Goal: Information Seeking & Learning: Understand process/instructions

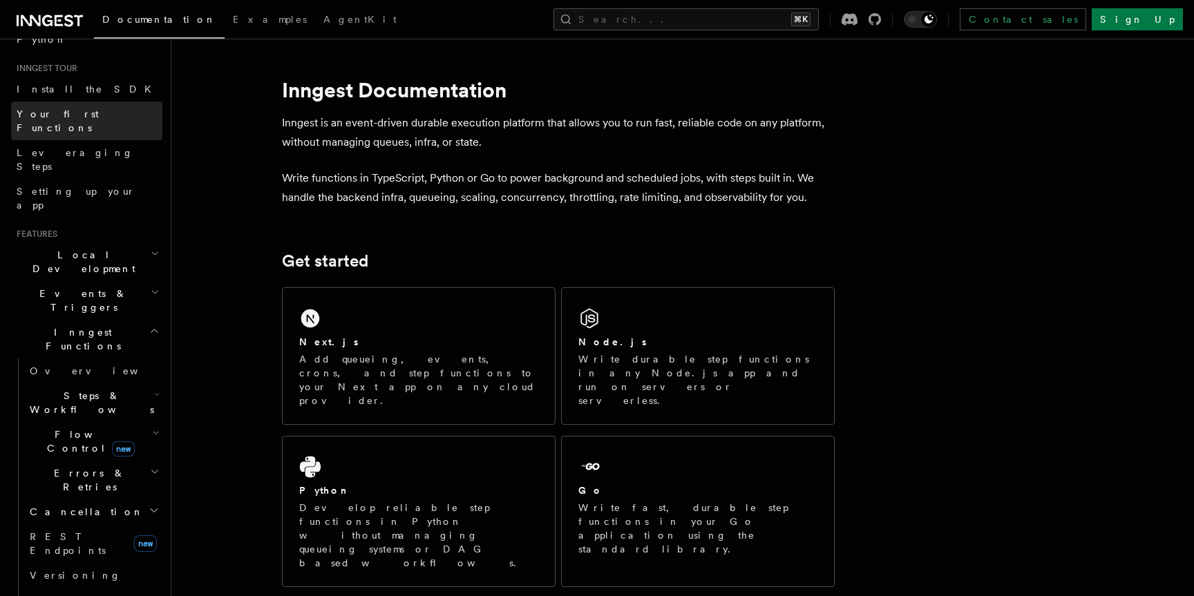
scroll to position [137, 0]
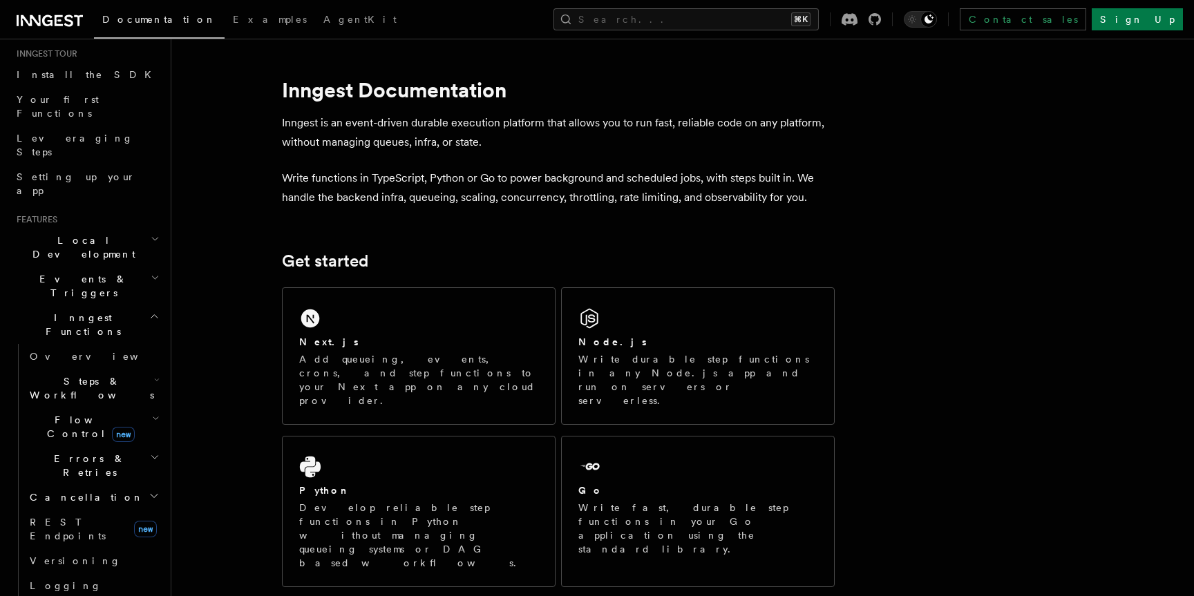
click at [95, 228] on h2 "Local Development" at bounding box center [86, 247] width 151 height 39
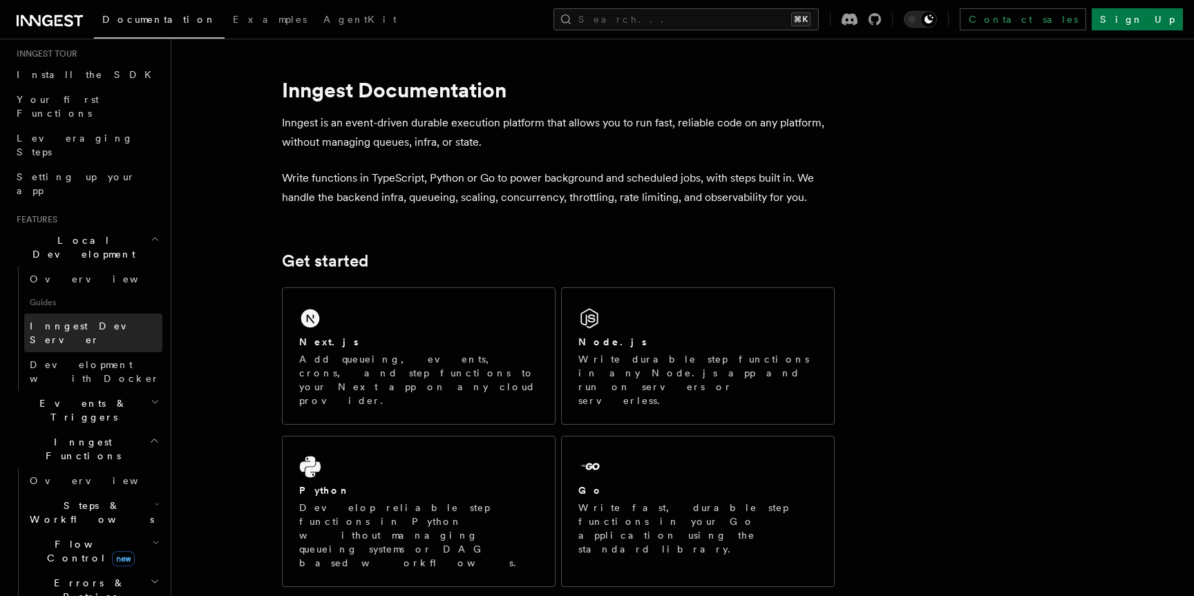
click at [64, 314] on link "Inngest Dev Server" at bounding box center [93, 333] width 138 height 39
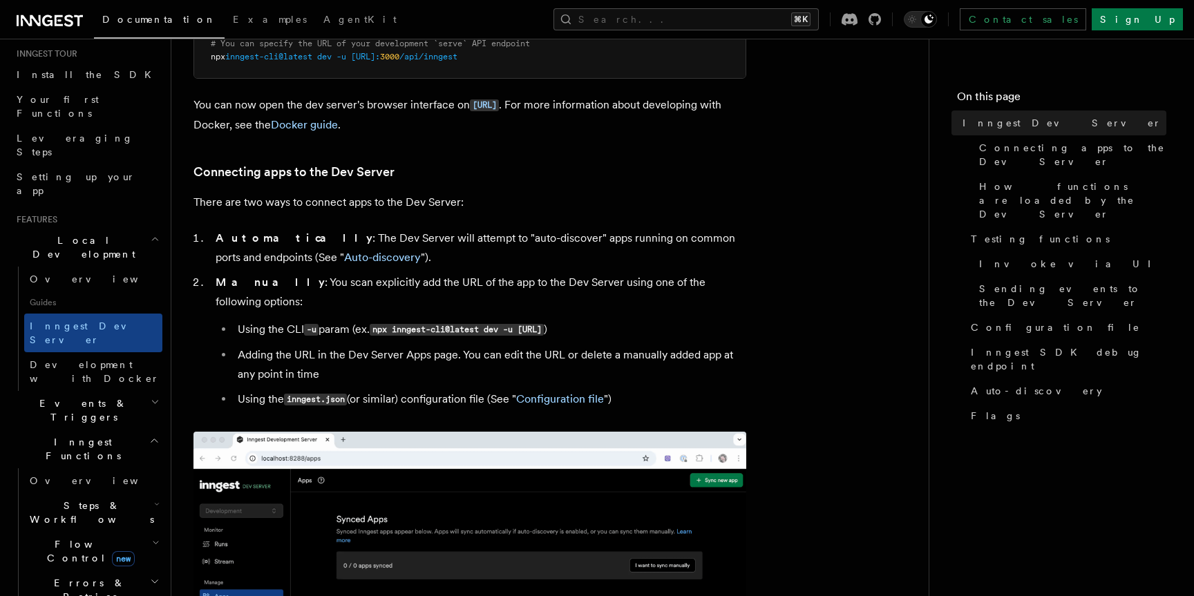
scroll to position [417, 0]
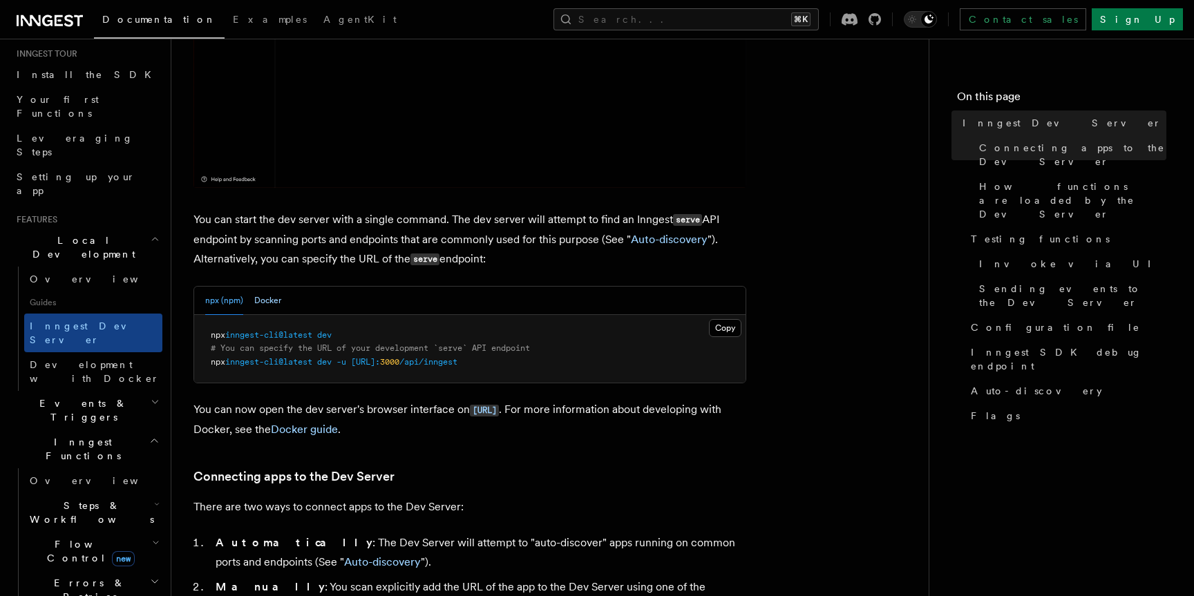
click at [260, 297] on button "Docker" at bounding box center [267, 301] width 27 height 28
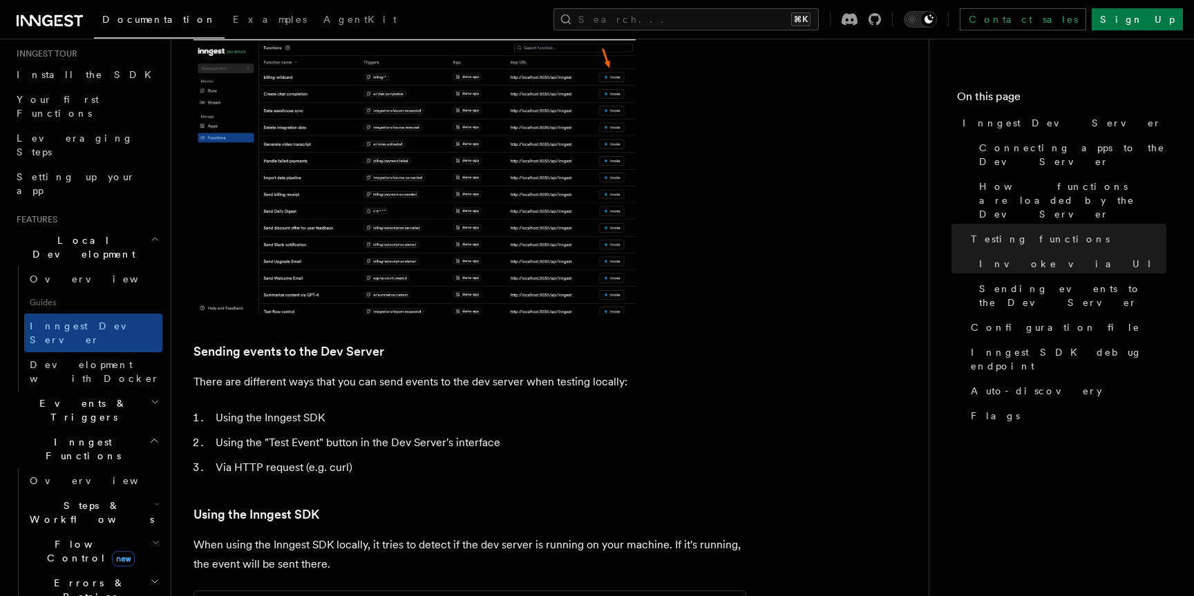
scroll to position [2111, 0]
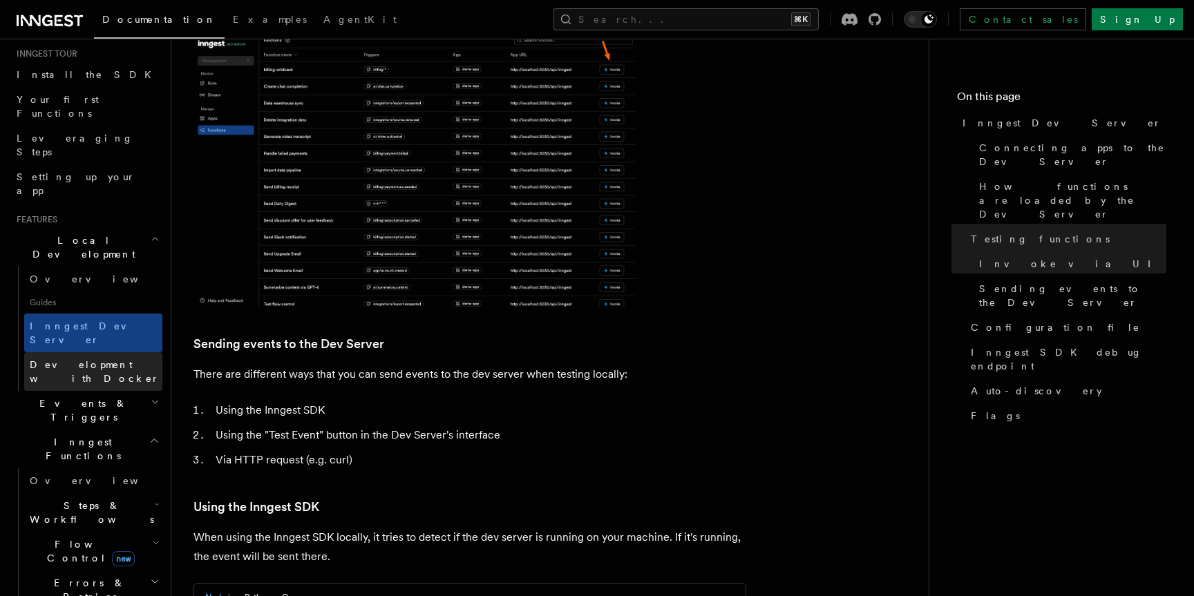
click at [81, 359] on span "Development with Docker" at bounding box center [95, 371] width 130 height 25
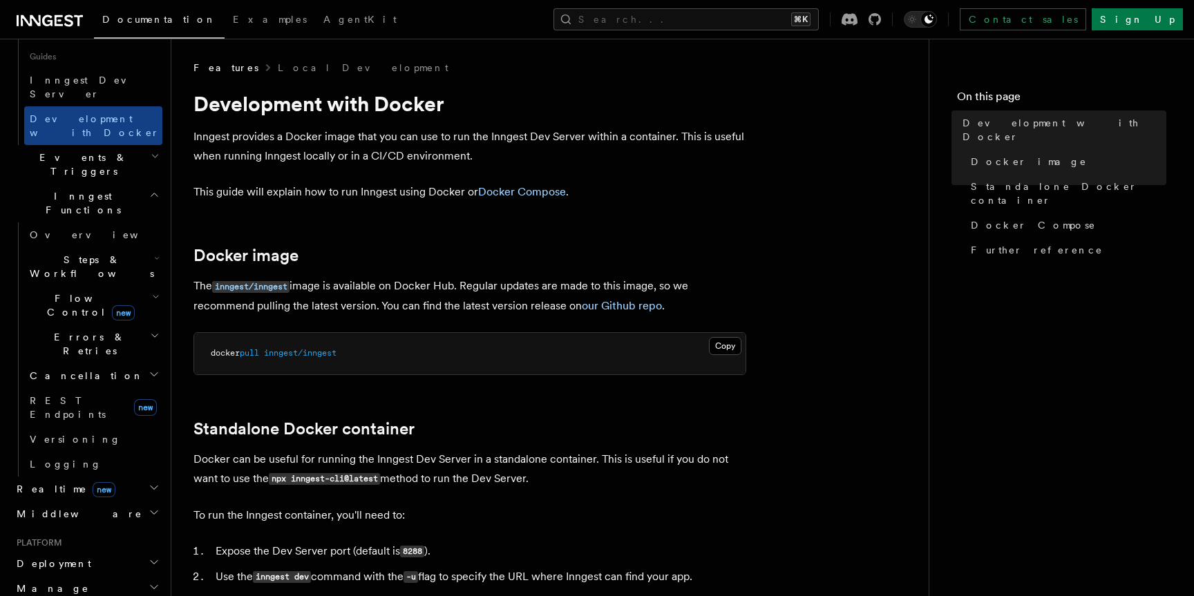
scroll to position [427, 0]
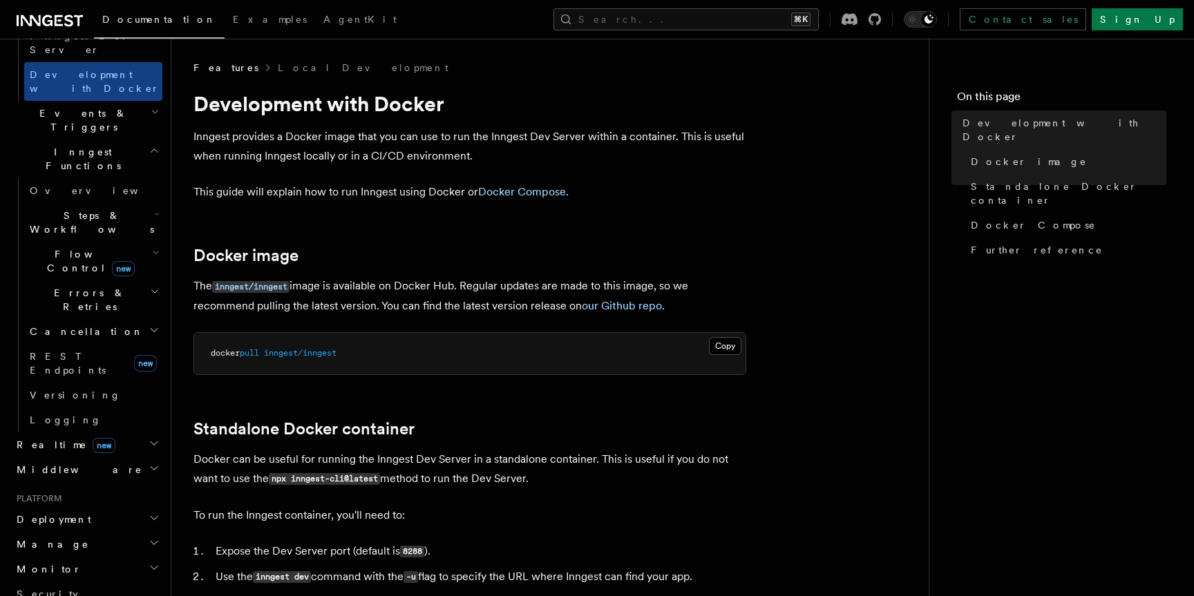
click at [111, 507] on h2 "Deployment" at bounding box center [86, 519] width 151 height 25
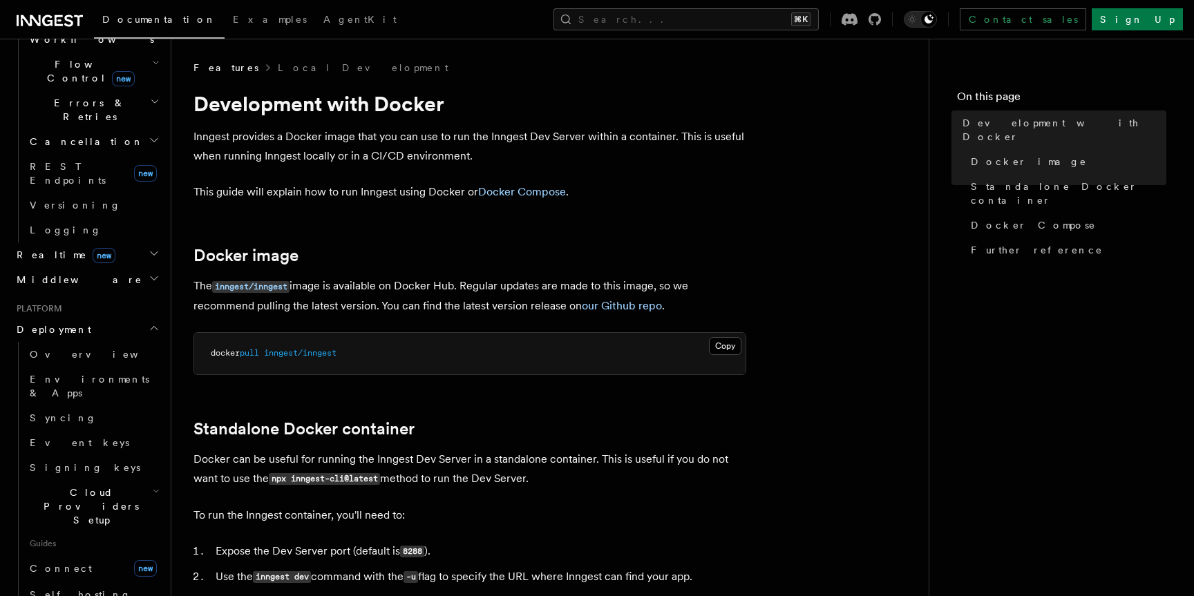
scroll to position [618, 0]
click at [98, 582] on link "Self hosting" at bounding box center [93, 594] width 138 height 25
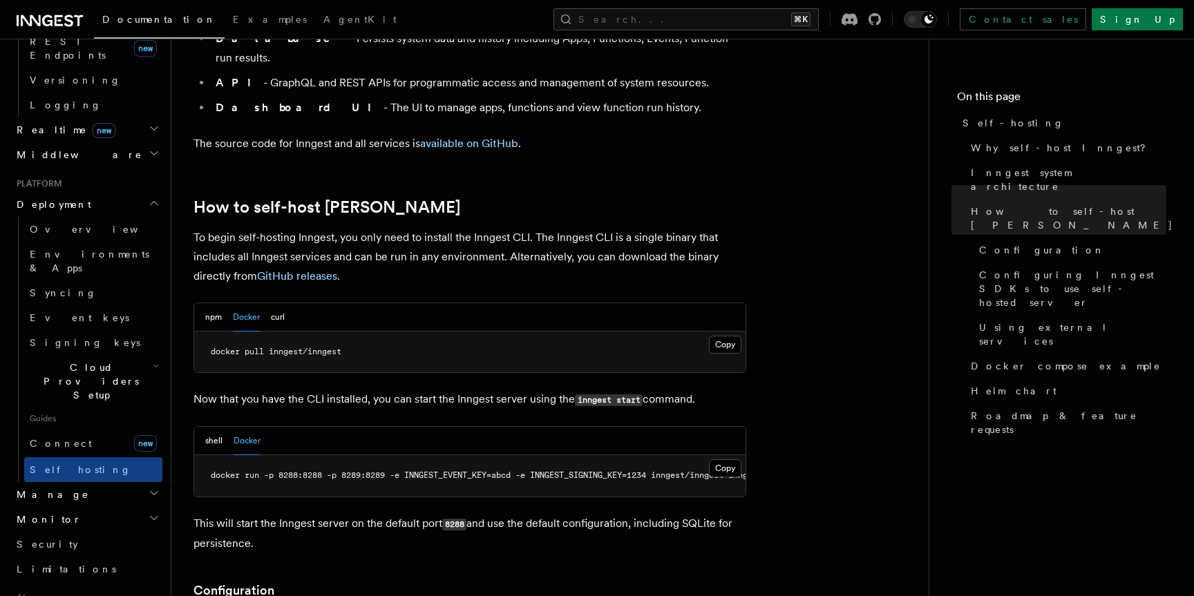
scroll to position [1218, 0]
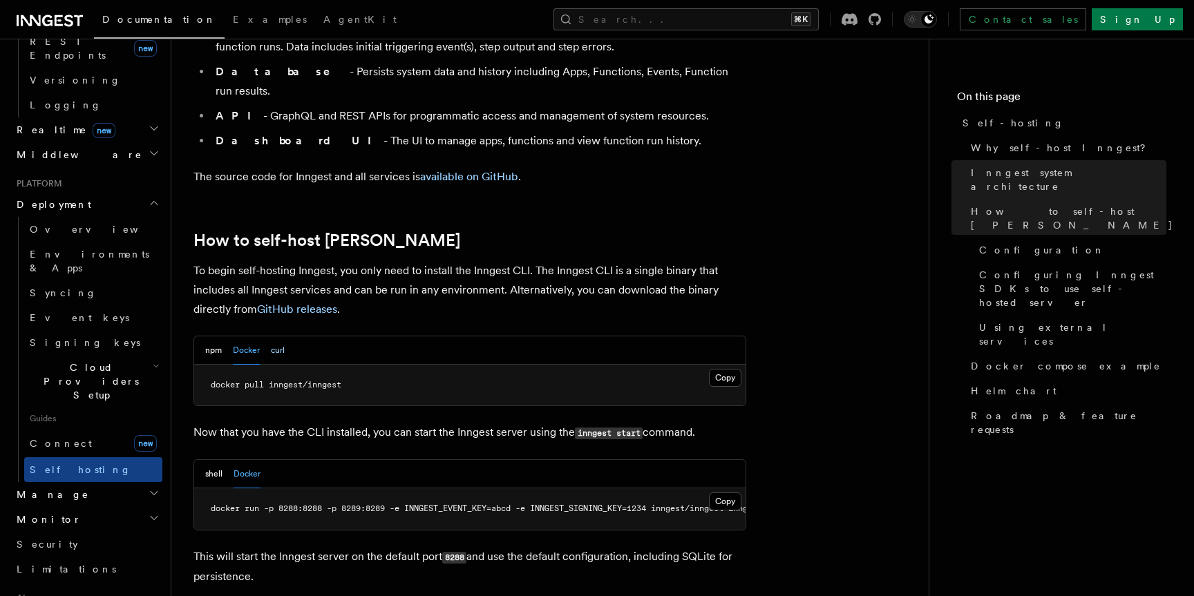
click at [272, 336] on button "curl" at bounding box center [278, 350] width 14 height 28
click at [245, 336] on button "Docker" at bounding box center [246, 350] width 27 height 28
click at [209, 336] on button "npm" at bounding box center [213, 350] width 17 height 28
click at [244, 336] on button "Docker" at bounding box center [246, 350] width 27 height 28
click at [269, 336] on div "npm Docker curl" at bounding box center [244, 350] width 79 height 28
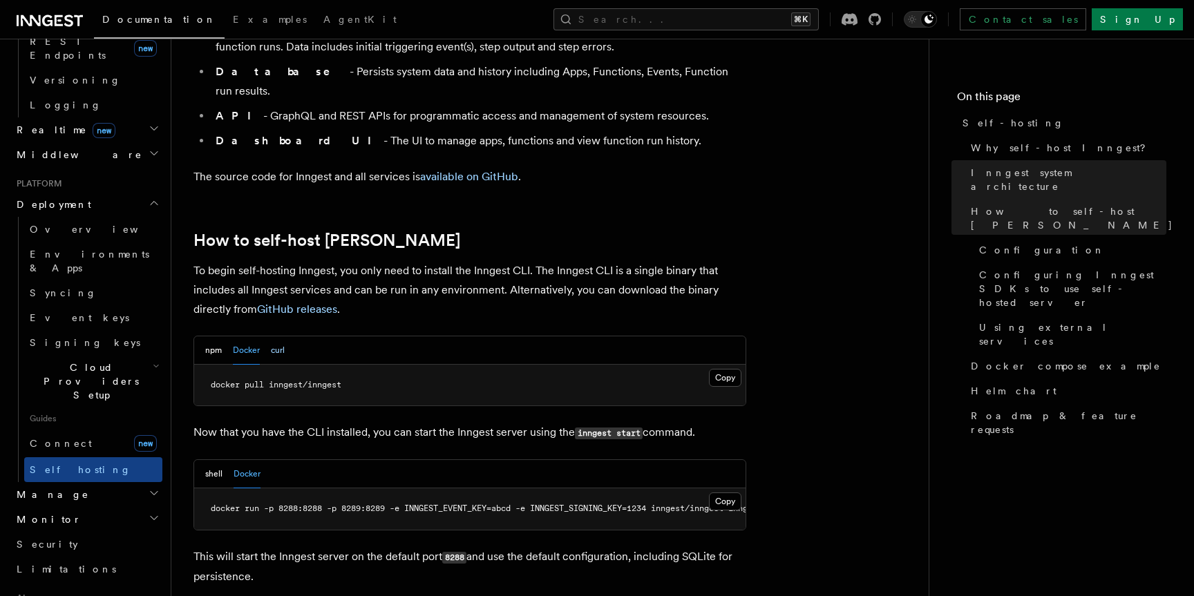
click at [283, 336] on button "curl" at bounding box center [278, 350] width 14 height 28
